Goal: Check status

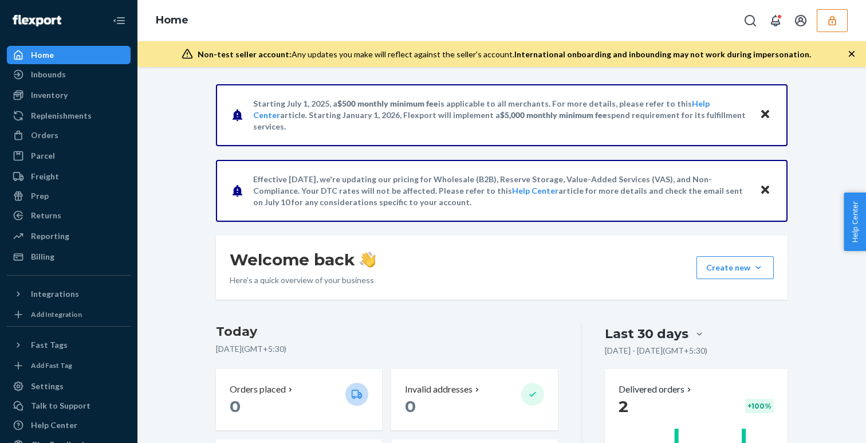
click at [826, 25] on icon "button" at bounding box center [831, 20] width 11 height 11
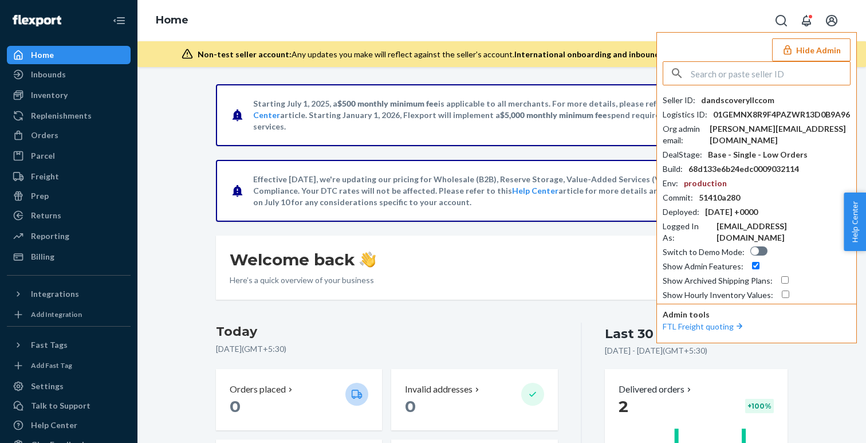
paste input "accountingspikechunsoftcom"
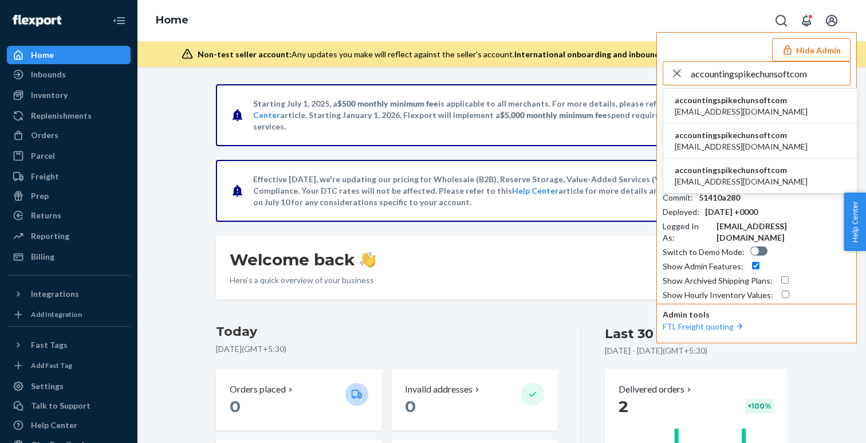
type input "accountingspikechunsoftcom"
click at [707, 108] on span "[EMAIL_ADDRESS][DOMAIN_NAME]" at bounding box center [741, 111] width 133 height 11
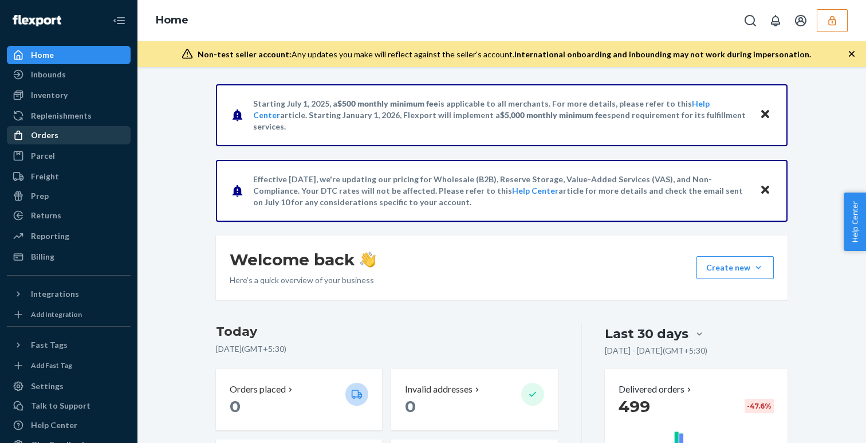
click at [43, 144] on link "Orders" at bounding box center [69, 135] width 124 height 18
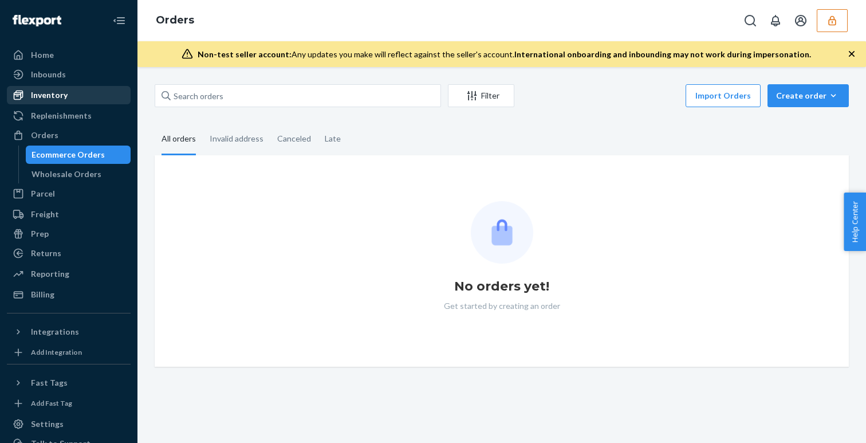
click at [46, 99] on div "Inventory" at bounding box center [49, 94] width 37 height 11
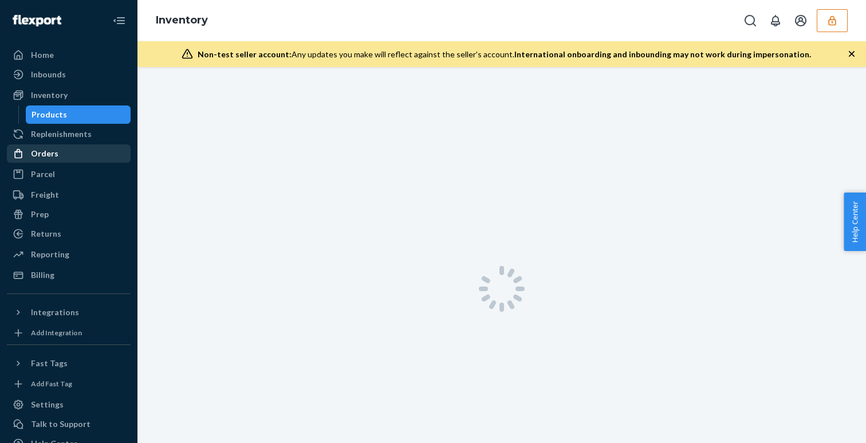
click at [40, 144] on link "Orders" at bounding box center [69, 153] width 124 height 18
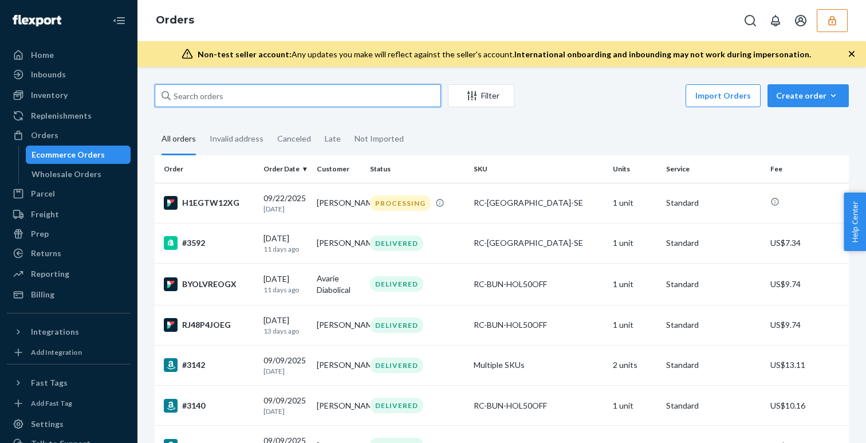
click at [397, 91] on input "text" at bounding box center [298, 95] width 286 height 23
paste input "135642324"
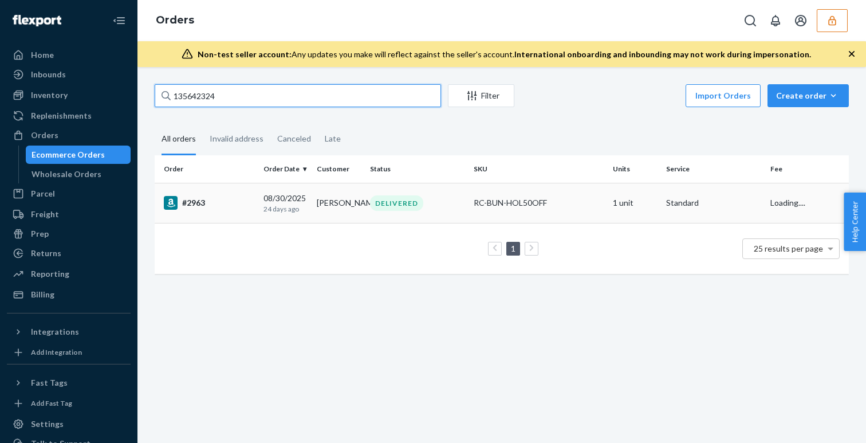
type input "135642324"
click at [271, 202] on div "[DATE] [DATE]" at bounding box center [285, 202] width 44 height 21
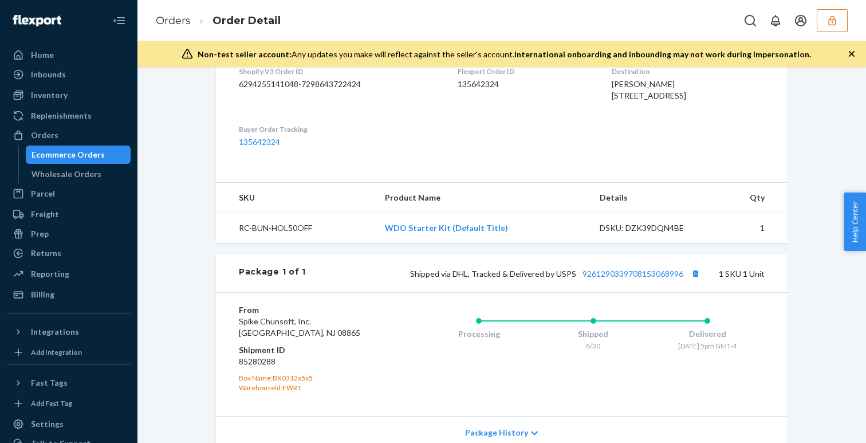
scroll to position [304, 0]
drag, startPoint x: 578, startPoint y: 294, endPoint x: 684, endPoint y: 299, distance: 106.1
click at [684, 278] on span "Shipped via DHL, Tracked & Delivered by USPS 9261290339708153068996" at bounding box center [556, 273] width 293 height 10
copy link "9261290339708153068996"
drag, startPoint x: 411, startPoint y: 297, endPoint x: 575, endPoint y: 296, distance: 164.4
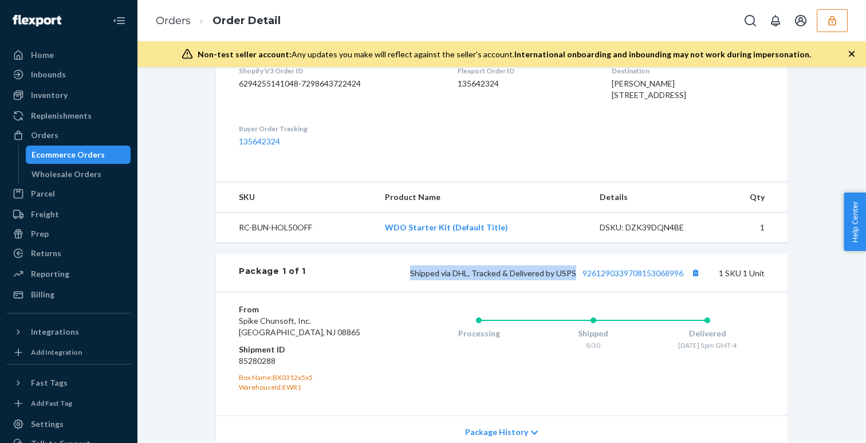
click at [575, 280] on div "Shipped via DHL, Tracked & Delivered by USPS 9261290339708153068996 1 SKU 1 Unit" at bounding box center [535, 272] width 459 height 15
copy span "Shipped via DHL, Tracked & Delivered by USPS"
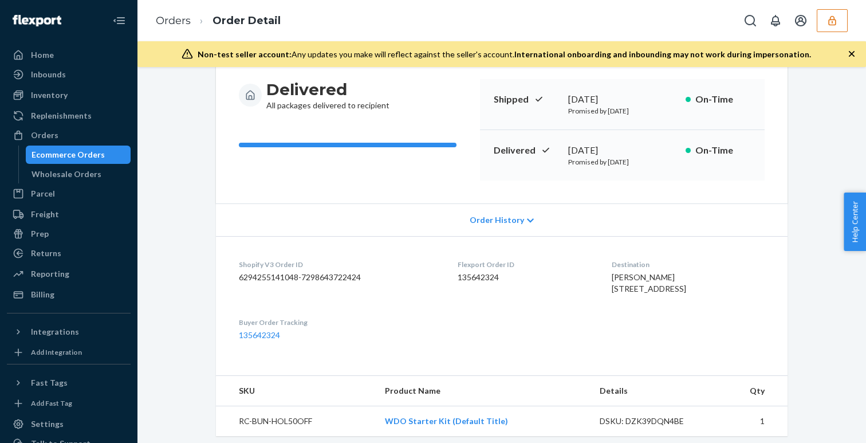
scroll to position [113, 0]
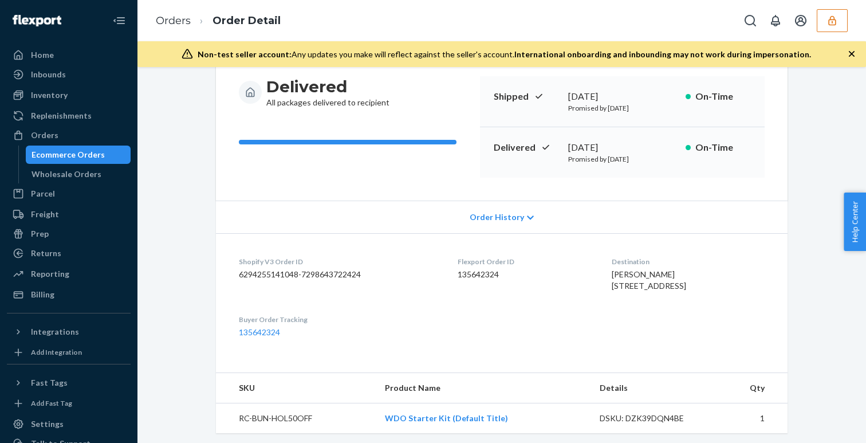
click at [471, 274] on dd "135642324" at bounding box center [525, 274] width 135 height 11
copy dd "135642324"
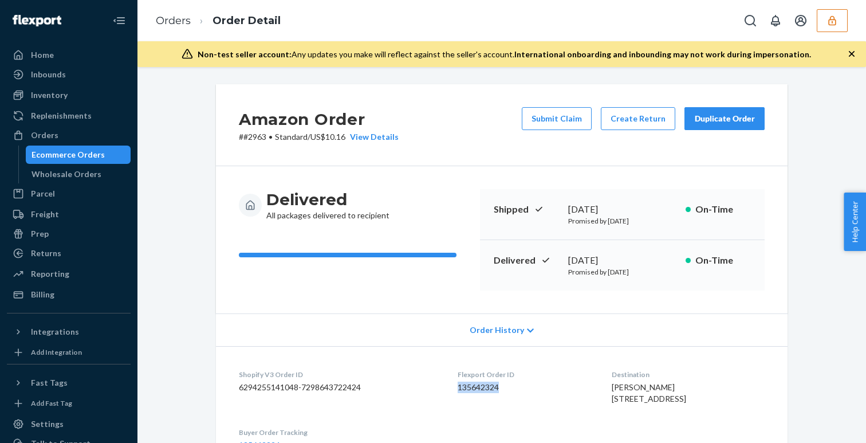
click at [828, 25] on icon "button" at bounding box center [831, 20] width 11 height 11
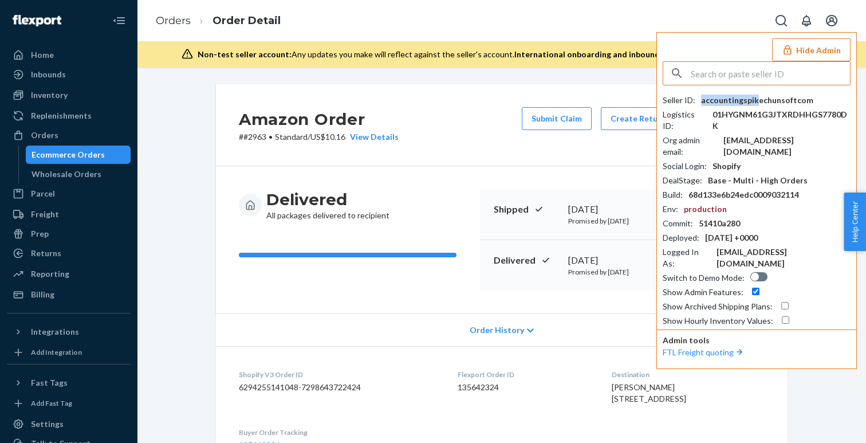
click at [754, 103] on div "accountingspikechunsoftcom" at bounding box center [757, 99] width 112 height 11
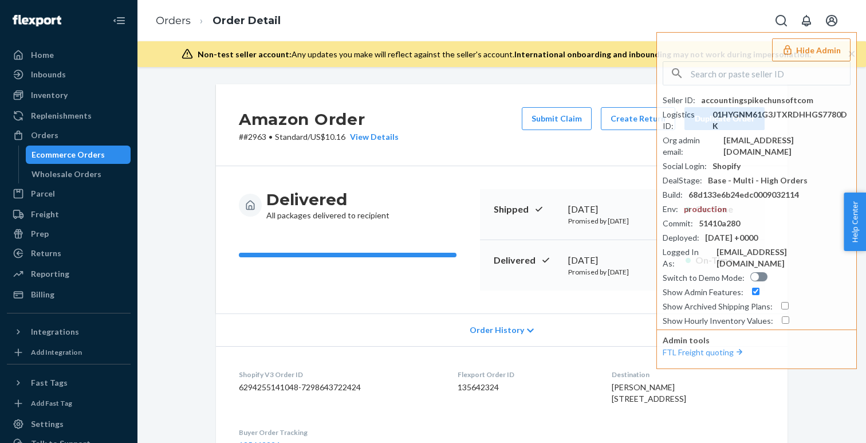
click at [538, 141] on div "Submit Claim Create Return Duplicate Order" at bounding box center [643, 125] width 252 height 36
click at [762, 27] on div "Orders Order Detail Hide Admin Seller ID : accountingspikechunsoftcom Logistics…" at bounding box center [501, 20] width 729 height 41
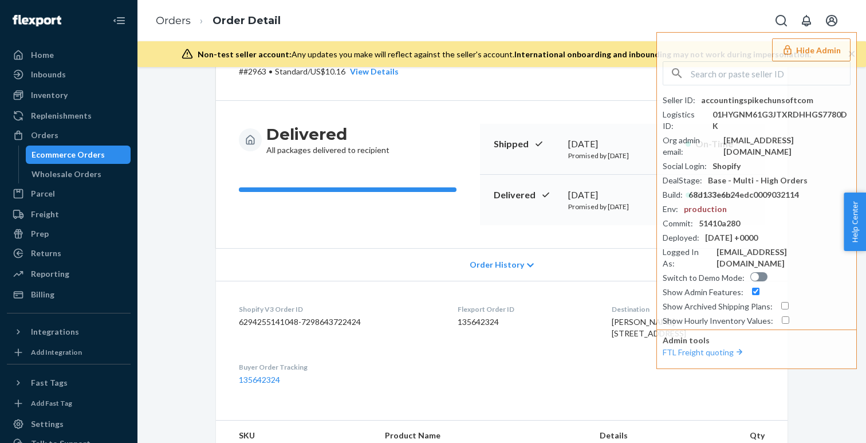
scroll to position [61, 0]
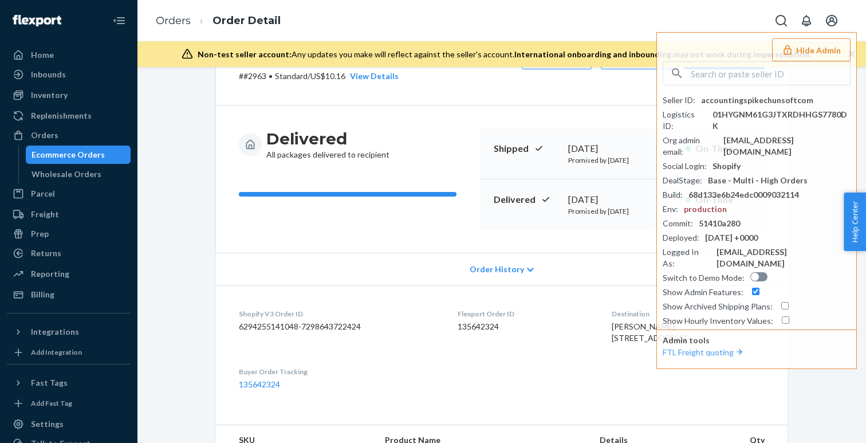
click at [808, 49] on button "Hide Admin" at bounding box center [811, 49] width 78 height 23
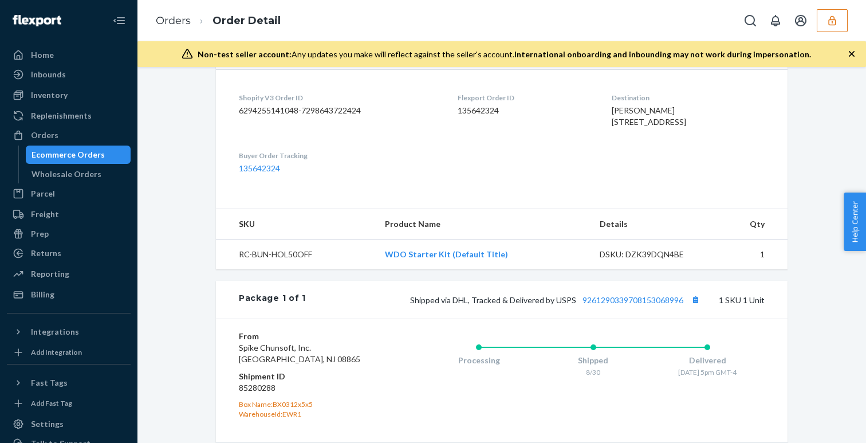
scroll to position [404, 0]
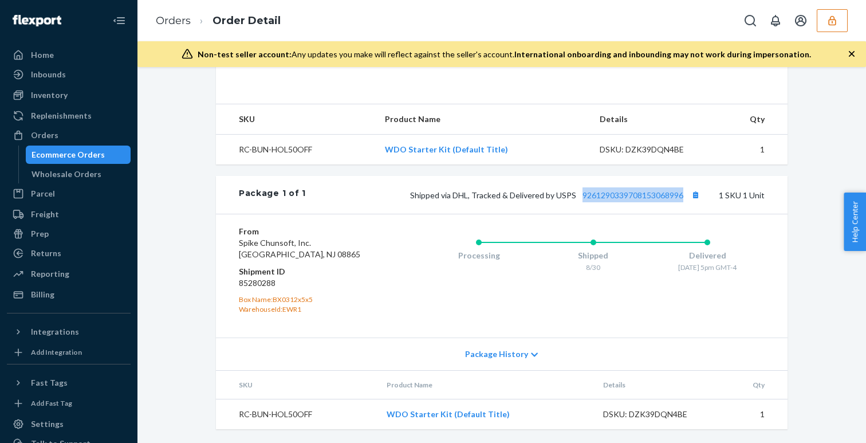
drag, startPoint x: 581, startPoint y: 196, endPoint x: 686, endPoint y: 199, distance: 105.4
click at [686, 199] on span "Shipped via DHL, Tracked & Delivered by USPS 9261290339708153068996" at bounding box center [556, 195] width 293 height 10
copy link "9261290339708153068996"
click at [647, 197] on link "9261290339708153068996" at bounding box center [632, 195] width 101 height 10
drag, startPoint x: 581, startPoint y: 198, endPoint x: 664, endPoint y: 194, distance: 83.1
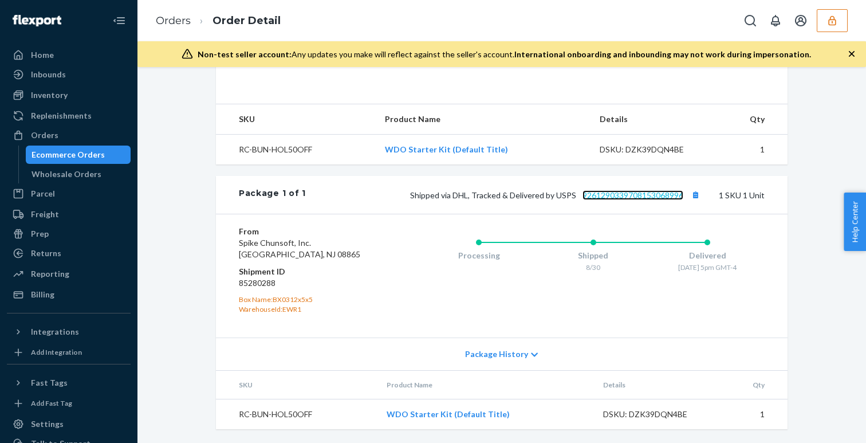
click at [664, 194] on link "9261290339708153068996" at bounding box center [632, 195] width 101 height 10
drag, startPoint x: 685, startPoint y: 198, endPoint x: 580, endPoint y: 196, distance: 105.4
click at [580, 196] on span "Shipped via DHL, Tracked & Delivered by USPS 9261290339708153068996" at bounding box center [556, 195] width 293 height 10
copy link "9261290339708153068996"
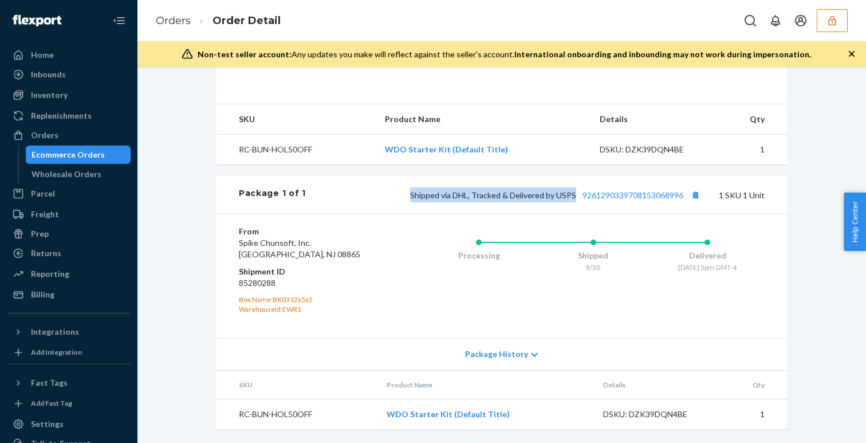
drag, startPoint x: 413, startPoint y: 196, endPoint x: 576, endPoint y: 195, distance: 162.7
click at [576, 195] on span "Shipped via DHL, Tracked & Delivered by USPS 9261290339708153068996" at bounding box center [556, 195] width 293 height 10
copy span "Shipped via DHL, Tracked & Delivered by USPS"
click at [487, 238] on div "Processing" at bounding box center [479, 253] width 115 height 46
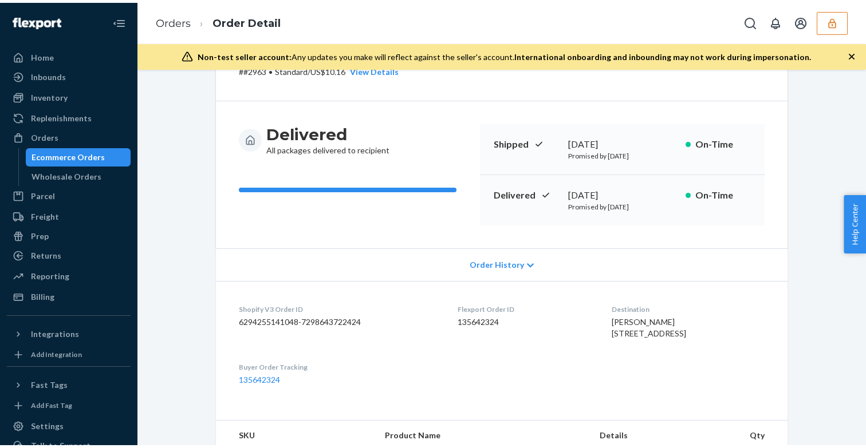
scroll to position [0, 0]
